Goal: Navigation & Orientation: Find specific page/section

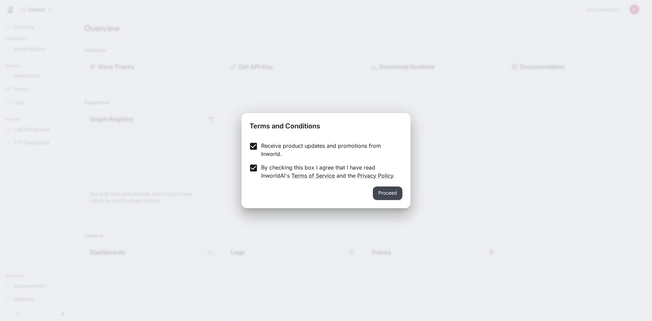
click at [394, 192] on button "Proceed" at bounding box center [388, 193] width 30 height 14
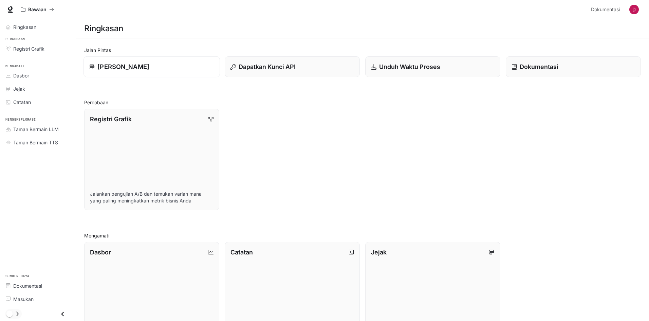
click at [175, 69] on div "[PERSON_NAME]" at bounding box center [151, 66] width 125 height 9
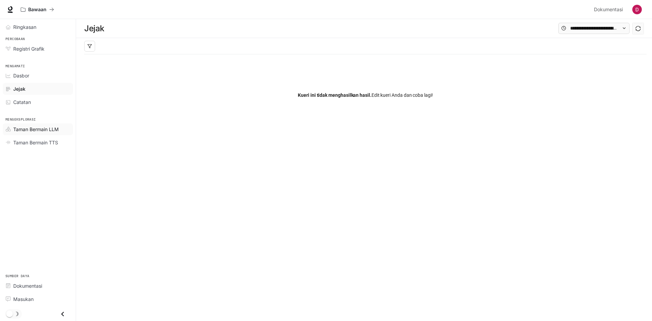
click at [27, 128] on font "Taman Bermain LLM" at bounding box center [35, 129] width 45 height 6
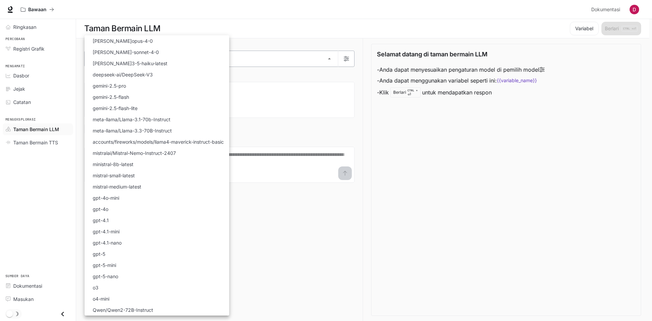
click at [231, 56] on body "**********" at bounding box center [326, 160] width 652 height 321
click at [39, 91] on div at bounding box center [326, 160] width 652 height 321
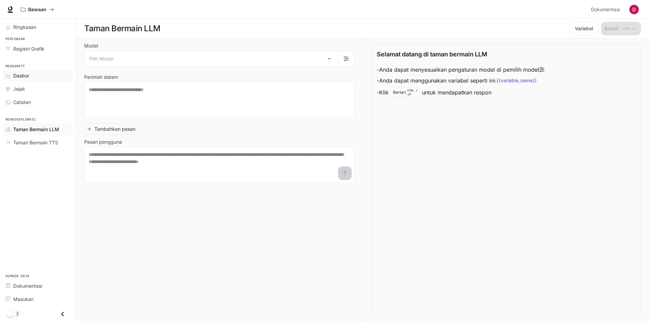
click at [35, 79] on div "Dasbor" at bounding box center [41, 75] width 57 height 7
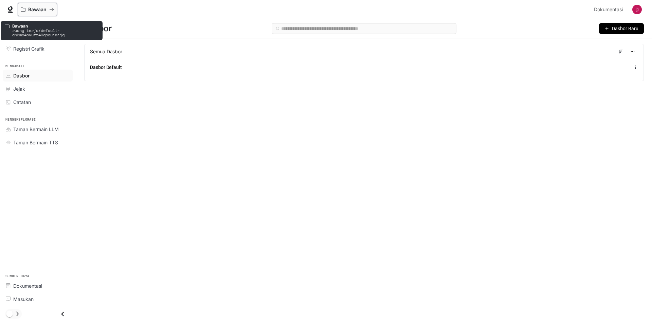
click at [41, 9] on font "Bawaan" at bounding box center [37, 9] width 18 height 6
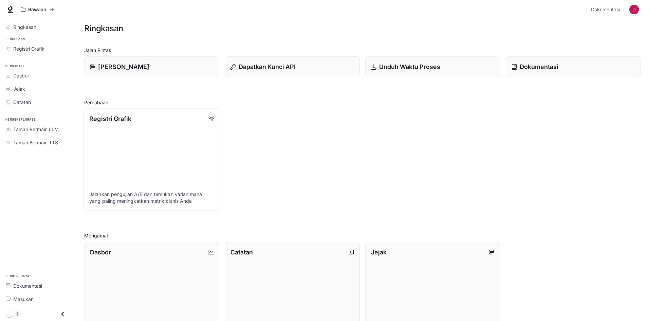
click at [138, 174] on link "Registri Grafik Jalankan pengujian A/B dan temukan varian mana yang paling meni…" at bounding box center [151, 159] width 136 height 102
